Goal: Learn about a topic: Learn about a topic

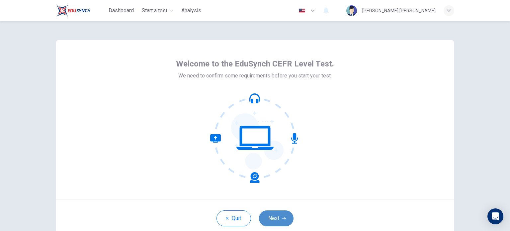
click at [271, 219] on button "Next" at bounding box center [276, 218] width 35 height 16
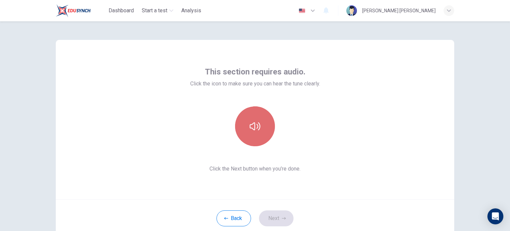
click at [262, 127] on button "button" at bounding box center [255, 126] width 40 height 40
click at [253, 125] on icon "button" at bounding box center [255, 126] width 11 height 8
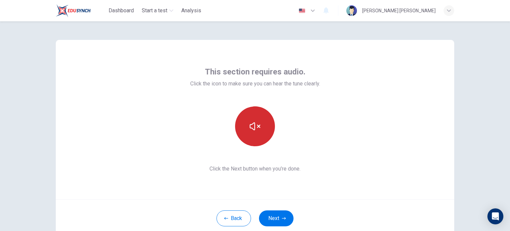
click at [256, 126] on icon "button" at bounding box center [255, 126] width 11 height 11
click at [253, 116] on button "button" at bounding box center [255, 126] width 40 height 40
click at [256, 121] on icon "button" at bounding box center [255, 126] width 11 height 11
click at [250, 125] on icon "button" at bounding box center [255, 126] width 11 height 8
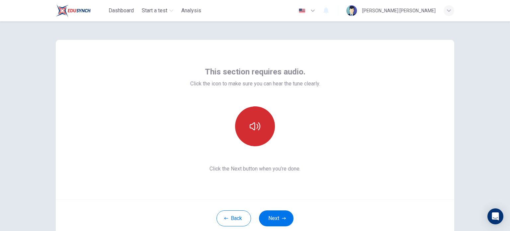
drag, startPoint x: 475, startPoint y: 1, endPoint x: 353, endPoint y: 131, distance: 178.3
click at [353, 131] on div "This section requires audio. Click the icon to make sure you can hear the tune …" at bounding box center [255, 119] width 399 height 159
click at [252, 123] on icon "button" at bounding box center [255, 126] width 11 height 8
click at [252, 124] on icon "button" at bounding box center [255, 126] width 11 height 11
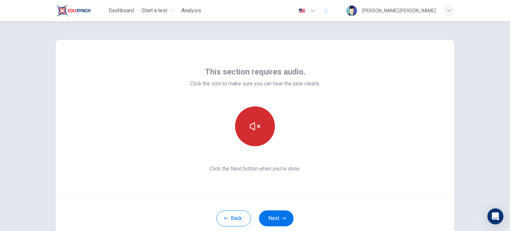
click at [252, 124] on icon "button" at bounding box center [255, 126] width 11 height 8
click at [253, 126] on icon "button" at bounding box center [255, 126] width 11 height 8
click at [260, 129] on button "button" at bounding box center [255, 126] width 40 height 40
click at [252, 131] on icon "button" at bounding box center [255, 126] width 11 height 11
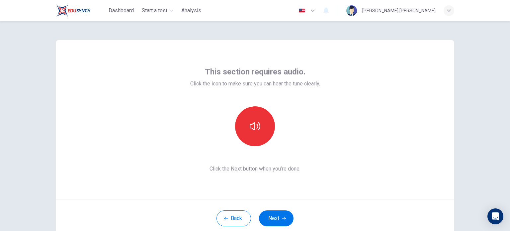
click at [259, 123] on button "button" at bounding box center [255, 126] width 40 height 40
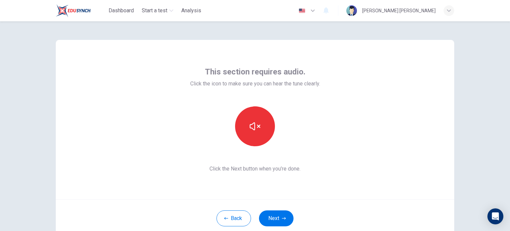
click at [259, 123] on button "button" at bounding box center [255, 126] width 40 height 40
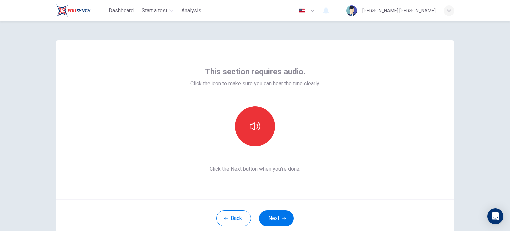
click at [306, 12] on img "button" at bounding box center [302, 10] width 8 height 5
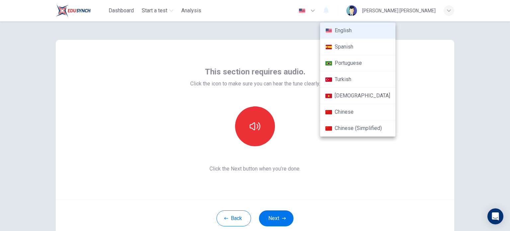
click at [417, 115] on div at bounding box center [255, 115] width 510 height 231
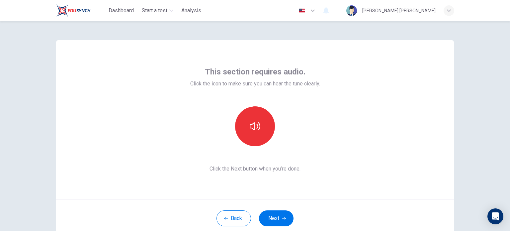
click at [417, 115] on div "This section requires audio. Click the icon to make sure you can hear the tune …" at bounding box center [255, 119] width 399 height 159
click at [449, 10] on icon "button" at bounding box center [449, 10] width 4 height 2
